Goal: Find specific page/section: Find specific page/section

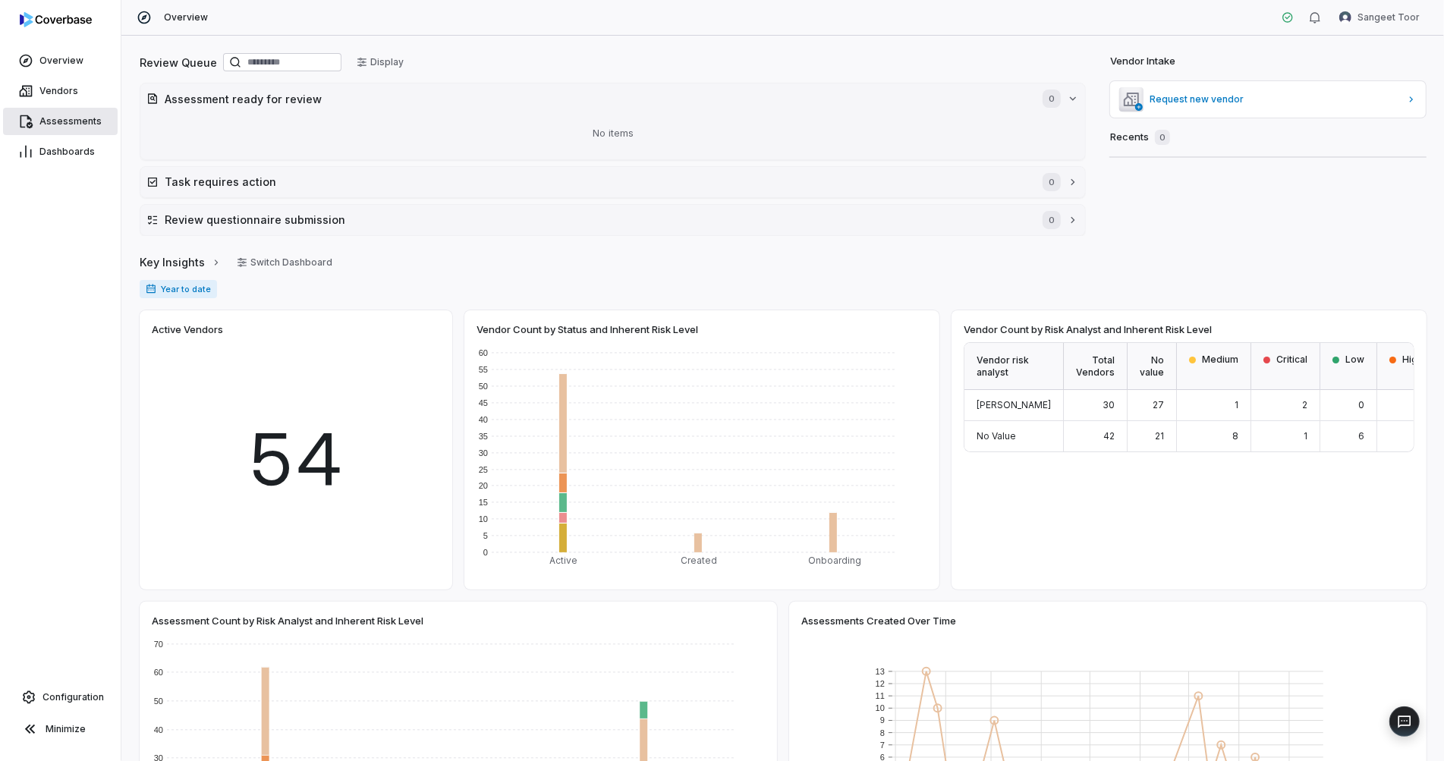
click at [65, 123] on span "Assessments" at bounding box center [70, 121] width 62 height 12
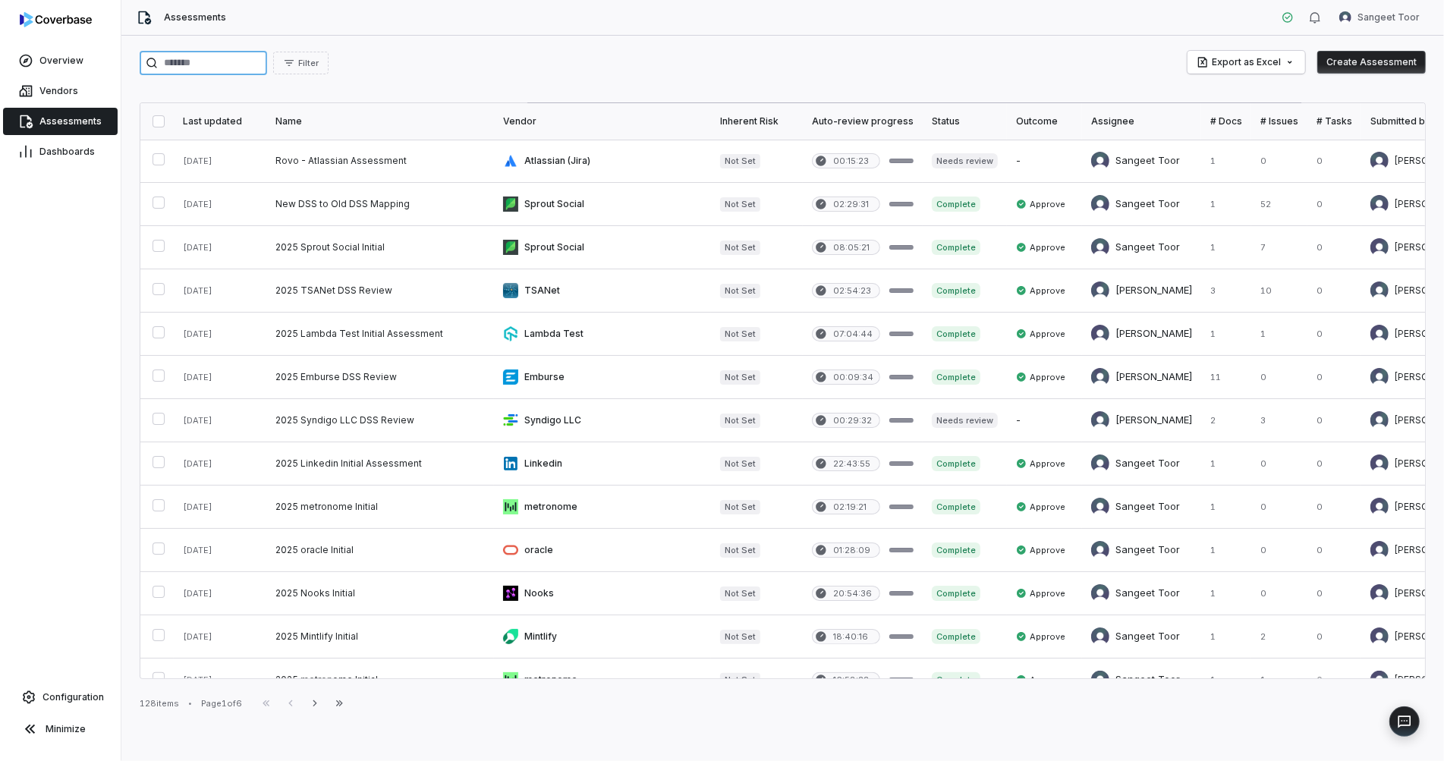
click at [215, 67] on input "search" at bounding box center [204, 63] width 128 height 24
type input "*********"
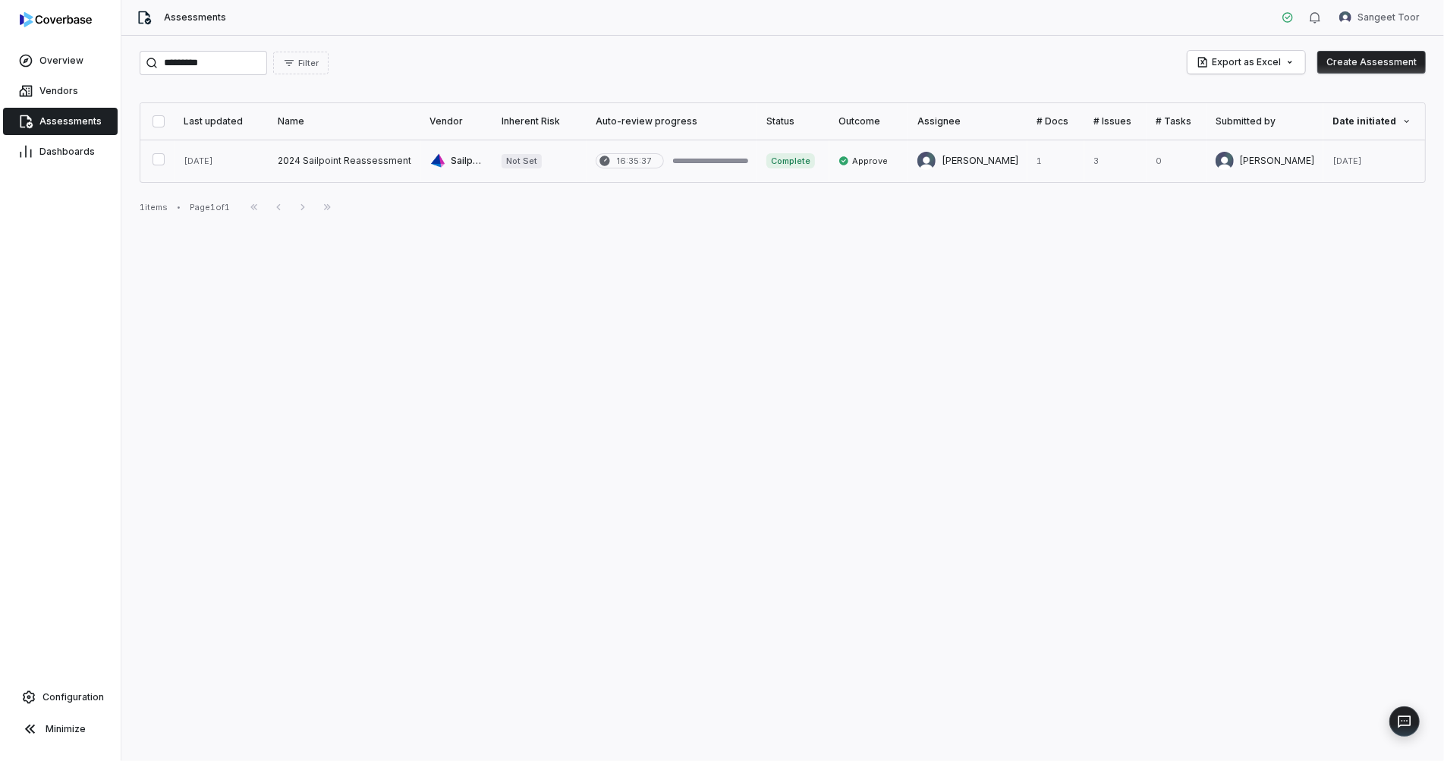
click at [294, 165] on link at bounding box center [345, 161] width 152 height 43
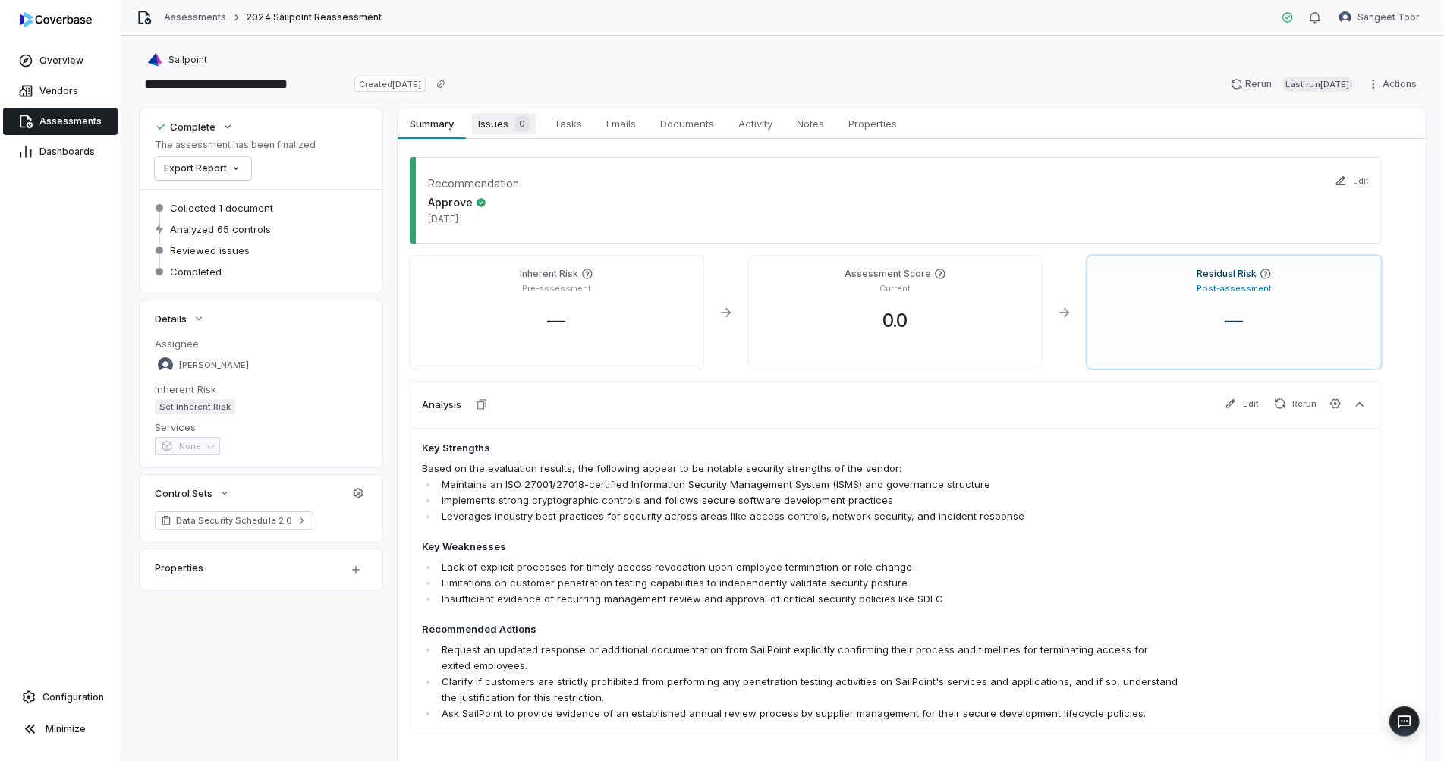
click at [498, 123] on span "Issues 0" at bounding box center [504, 123] width 64 height 21
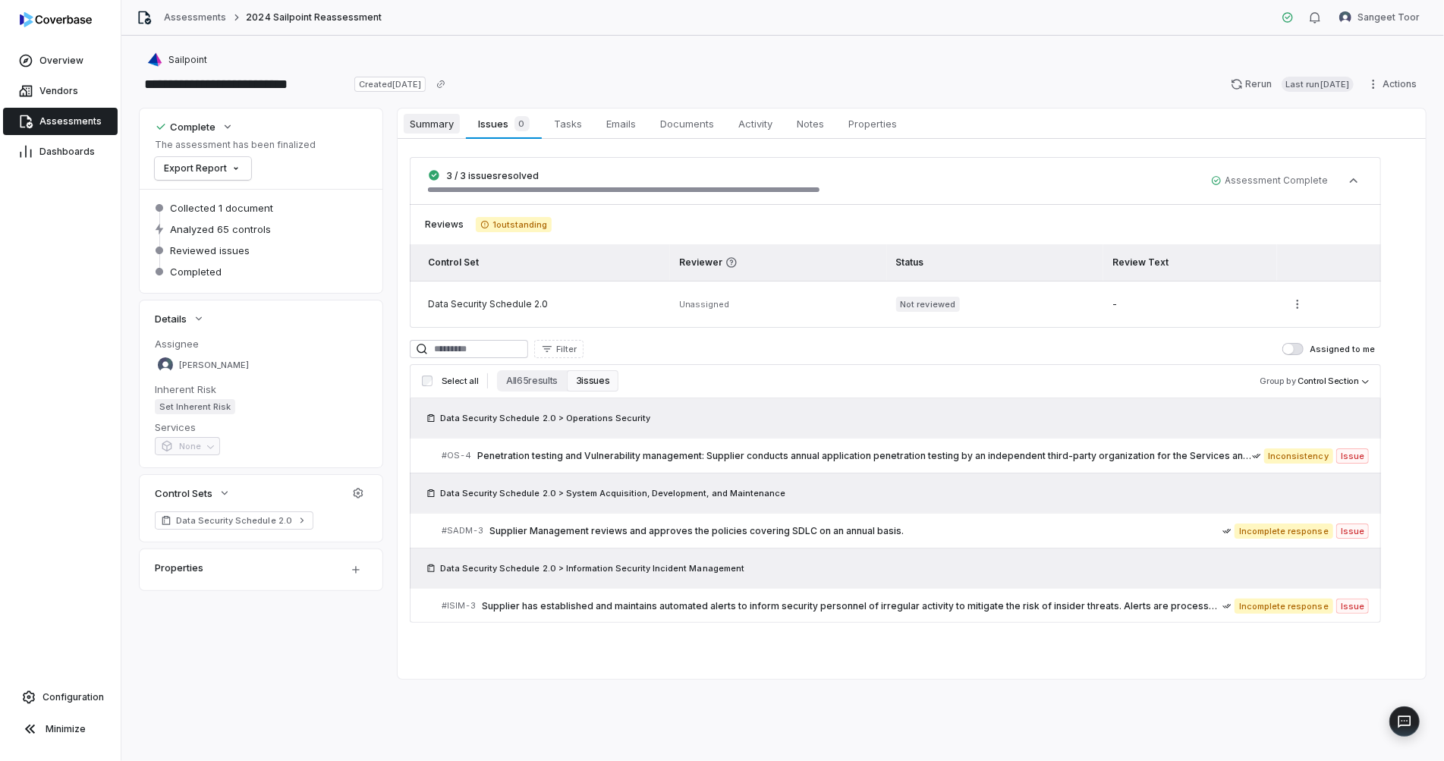
click at [427, 125] on span "Summary" at bounding box center [432, 124] width 56 height 20
